Goal: Task Accomplishment & Management: Complete application form

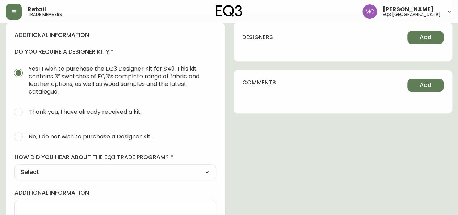
scroll to position [325, 0]
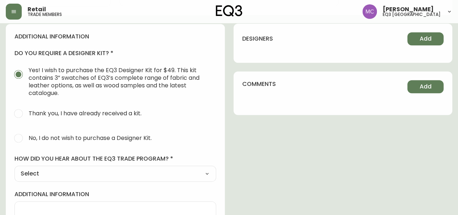
click at [33, 134] on span "No, I do not wish to purchase a Designer Kit." at bounding box center [90, 138] width 123 height 8
click at [26, 134] on input "No, I do not wish to purchase a Designer Kit." at bounding box center [19, 138] width 16 height 16
radio input "true"
radio input "false"
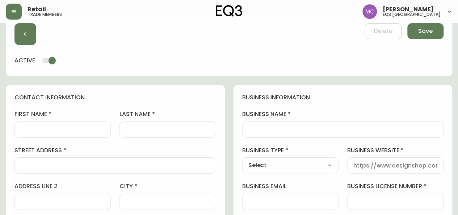
scroll to position [0, 0]
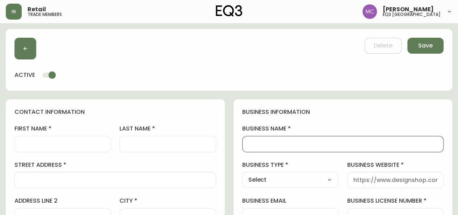
click at [297, 145] on input "business name" at bounding box center [344, 144] width 190 height 7
type input "MATRIX DESIGN INC"
click at [36, 143] on input "first name" at bounding box center [63, 144] width 84 height 7
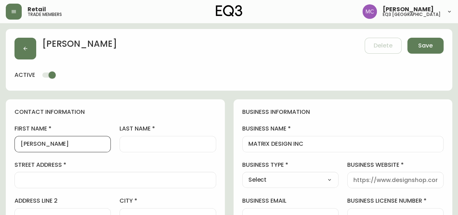
type input "COLLETTE"
click at [130, 145] on input "last name" at bounding box center [168, 144] width 84 height 7
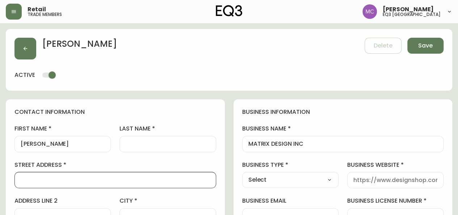
click at [109, 176] on input "street address" at bounding box center [116, 179] width 190 height 7
paste input "9009 Shaughnessy Street"
click at [109, 176] on input "9009 Shaughnessy Street" at bounding box center [116, 179] width 190 height 7
type input "9009 Shaughnessy Street"
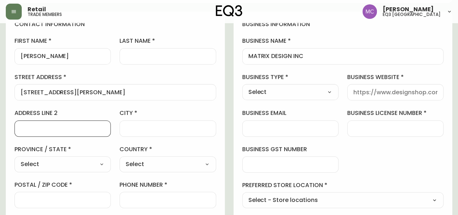
scroll to position [89, 0]
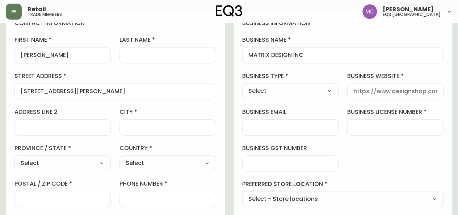
click at [84, 163] on select "Select Alberta British Columbia Manitoba New Brunswick Newfoundland and Labrado…" at bounding box center [62, 163] width 96 height 11
select select "BC"
click at [14, 158] on select "Select Alberta British Columbia Manitoba New Brunswick Newfoundland and Labrado…" at bounding box center [62, 163] width 96 height 11
type input "British Columbia"
click at [147, 155] on div "Select Canada United States" at bounding box center [168, 163] width 96 height 16
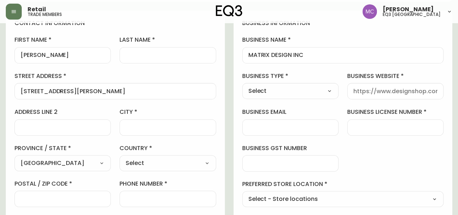
click at [150, 161] on select "Select Canada United States" at bounding box center [168, 163] width 96 height 11
select select "CA"
click at [120, 158] on select "Select Canada United States" at bounding box center [168, 163] width 96 height 11
type input "Canada"
click at [142, 128] on input "city" at bounding box center [168, 127] width 84 height 7
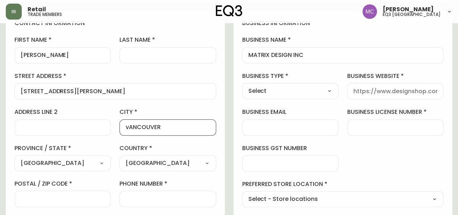
click at [128, 126] on input "vANCOUVER" at bounding box center [168, 127] width 84 height 7
type input "VANCOUVER"
click at [65, 201] on input "postal / zip code" at bounding box center [63, 198] width 84 height 7
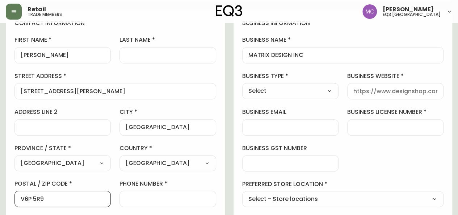
type input "V6P 5R9"
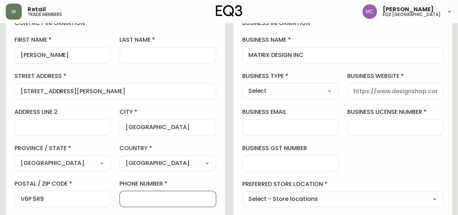
paste input "604-267-2226"
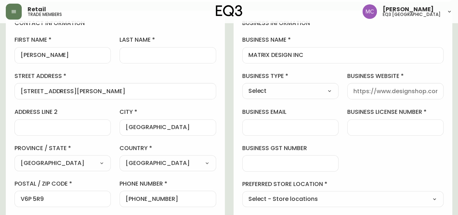
click at [138, 142] on div "first name COLLETTE last name street address 9009 Shaughnessy Street address li…" at bounding box center [115, 139] width 202 height 207
click at [140, 196] on input "604-267-2226" at bounding box center [168, 198] width 84 height 7
click at [150, 196] on input "604267-2226" at bounding box center [168, 198] width 84 height 7
click at [128, 199] on input "6042672226" at bounding box center [168, 198] width 84 height 7
click at [126, 198] on input "6042672226" at bounding box center [168, 198] width 84 height 7
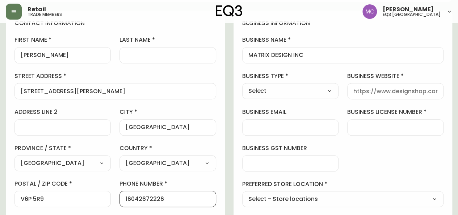
type input "16042672226"
click at [332, 89] on select "Select Interior Designer Architect Home Builder Contractor Real Estate Agent Ho…" at bounding box center [290, 91] width 96 height 11
select select "Interior Designer"
click at [242, 86] on select "Select Interior Designer Architect Home Builder Contractor Real Estate Agent Ho…" at bounding box center [290, 91] width 96 height 11
type input "Interior Designer"
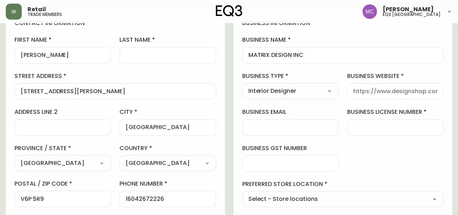
click at [333, 87] on select "Select Interior Designer Architect Home Builder Contractor Real Estate Agent Ho…" at bounding box center [290, 91] width 96 height 11
select select "Other"
click at [242, 86] on select "Select Interior Designer Architect Home Builder Contractor Real Estate Agent Ho…" at bounding box center [290, 91] width 96 height 11
type input "Other"
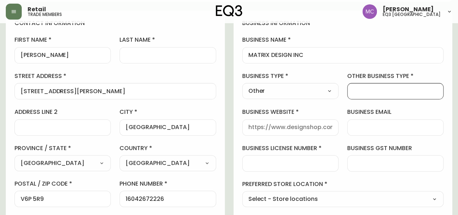
click at [370, 89] on input "other business type" at bounding box center [396, 91] width 84 height 7
type input "Interior Design & Graphic /print designer"
click at [286, 124] on input "business website" at bounding box center [291, 127] width 84 height 7
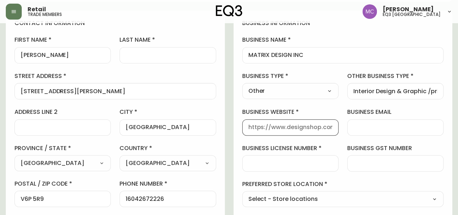
paste input "https://www.matrixdesign.ca/index.html#/"
type input "https://www.matrixdesign.ca/index.html#/"
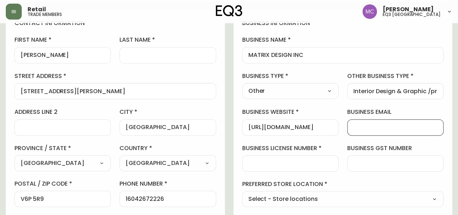
click at [378, 124] on input "business email" at bounding box center [396, 127] width 84 height 7
paste input "Colette@matrixdesign.ca"
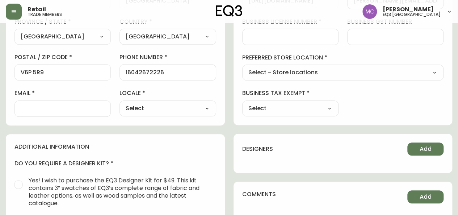
scroll to position [214, 0]
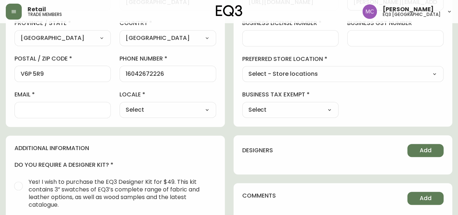
type input "Colette@matrixdesign.ca"
click at [91, 113] on div at bounding box center [62, 110] width 96 height 16
paste input "Colette@matrixdesign.ca"
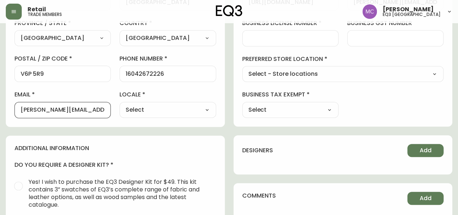
type input "Colette@matrixdesign.ca"
click at [209, 108] on select "Select CA_EN CA_FR US_EN" at bounding box center [168, 109] width 96 height 11
select select "CA_EN"
click at [120, 104] on select "Select CA_EN CA_FR US_EN" at bounding box center [168, 109] width 96 height 11
type input "CA_EN"
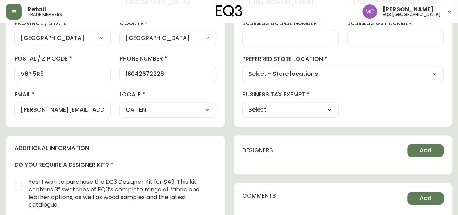
click at [303, 74] on select "Select - Store locations EQ3 Brossard EQ3 Burlington EQ3 Calgary EQ3 Laval - Le…" at bounding box center [343, 74] width 202 height 11
select select "cjw10z96p001r6gs00juufhhe"
click at [242, 69] on select "Select - Store locations EQ3 Brossard EQ3 Burlington EQ3 Calgary EQ3 Laval - Le…" at bounding box center [343, 74] width 202 height 11
type input "EQ3 Vancouver"
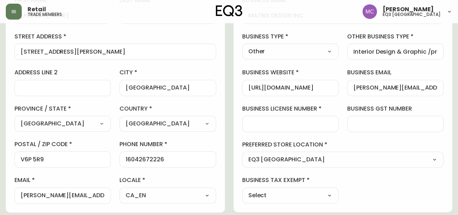
scroll to position [131, 0]
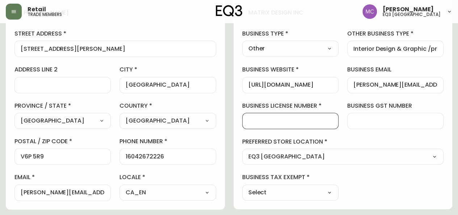
click at [257, 122] on input "business license number" at bounding box center [291, 120] width 84 height 7
click at [263, 124] on div "731912937 RT0001" at bounding box center [290, 121] width 96 height 16
click at [263, 121] on input "731912937 RT0001" at bounding box center [291, 120] width 84 height 7
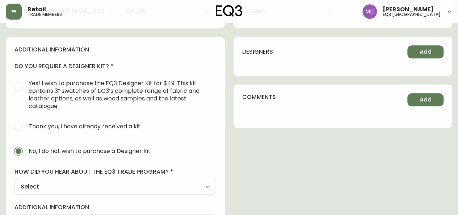
scroll to position [365, 0]
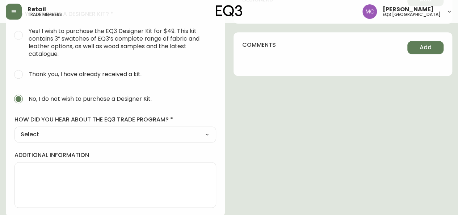
type input "731222937 RT0001"
click at [207, 136] on select "Select Social Media Advertisement Trade Show Outreach from a Trade Rep Other" at bounding box center [115, 134] width 202 height 11
